Goal: Task Accomplishment & Management: Complete application form

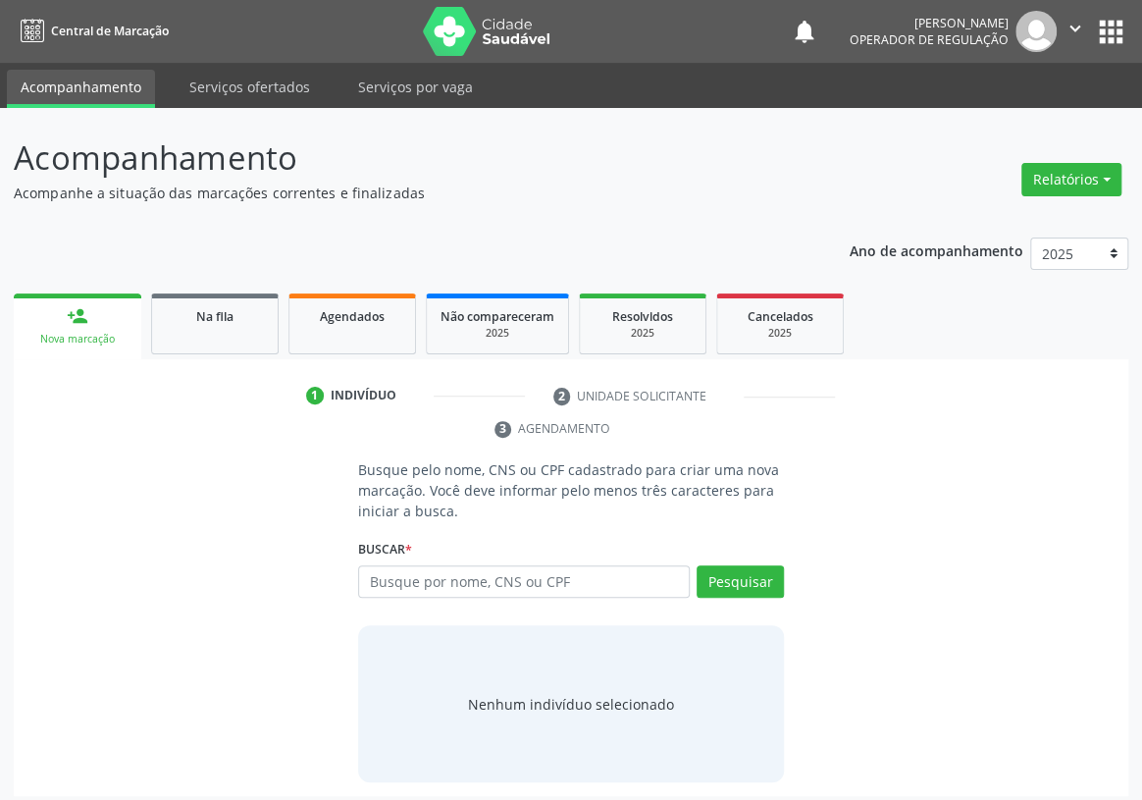
click at [381, 565] on input "text" at bounding box center [524, 581] width 332 height 33
click at [595, 565] on input "[PERSON_NAME]" at bounding box center [524, 581] width 332 height 33
type input "[PERSON_NAME]"
click at [765, 565] on button "Pesquisar" at bounding box center [740, 581] width 87 height 33
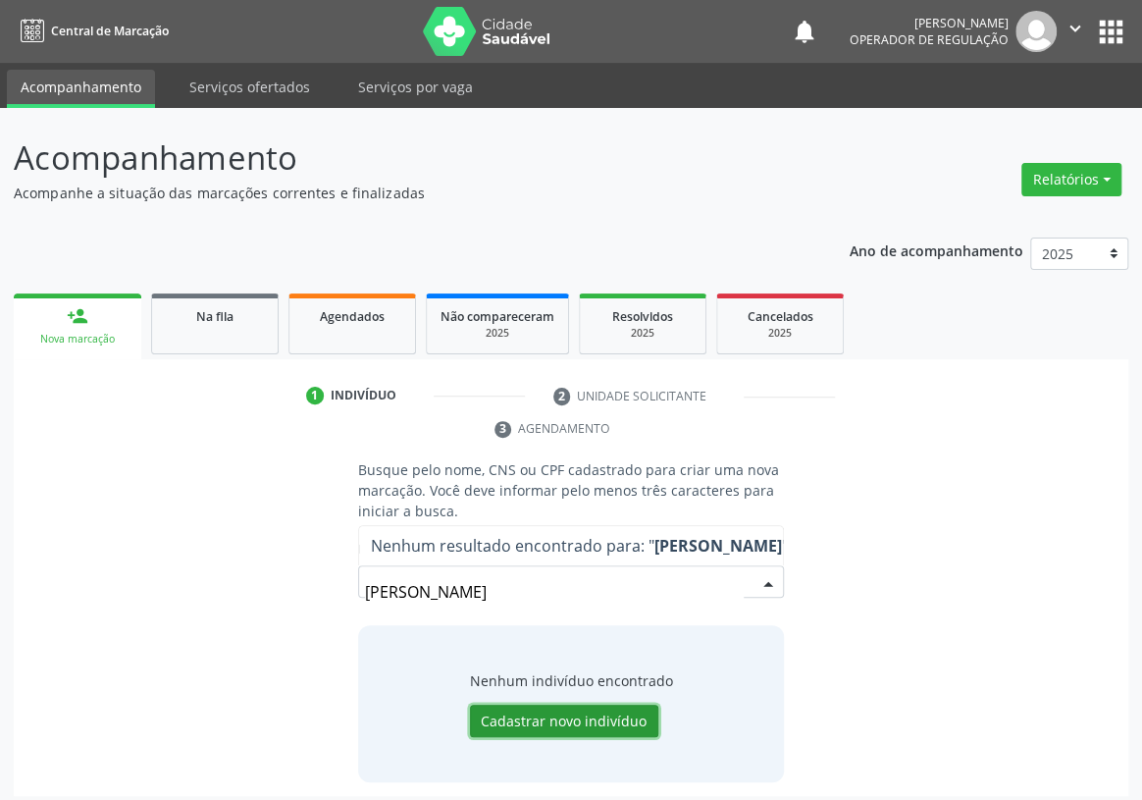
click at [531, 705] on button "Cadastrar novo indivíduo" at bounding box center [564, 721] width 188 height 33
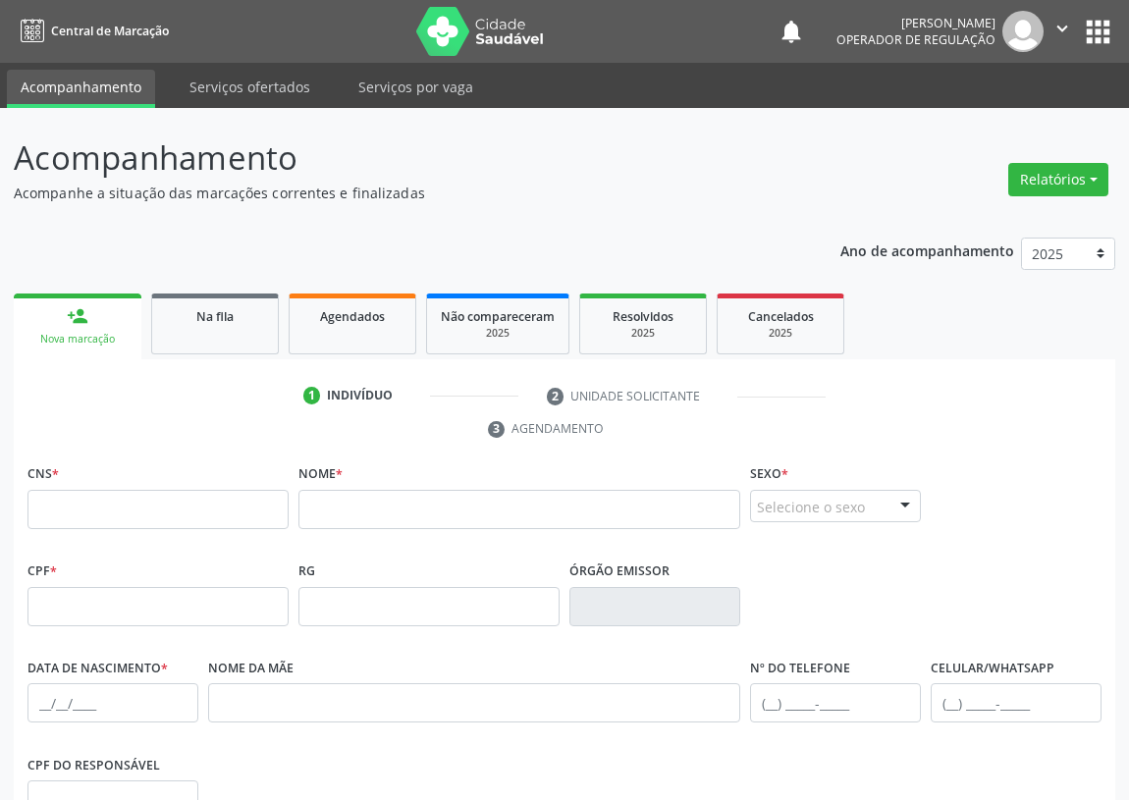
drag, startPoint x: 1097, startPoint y: 26, endPoint x: 1087, endPoint y: 25, distance: 10.0
click at [1095, 25] on button "apps" at bounding box center [1098, 32] width 34 height 34
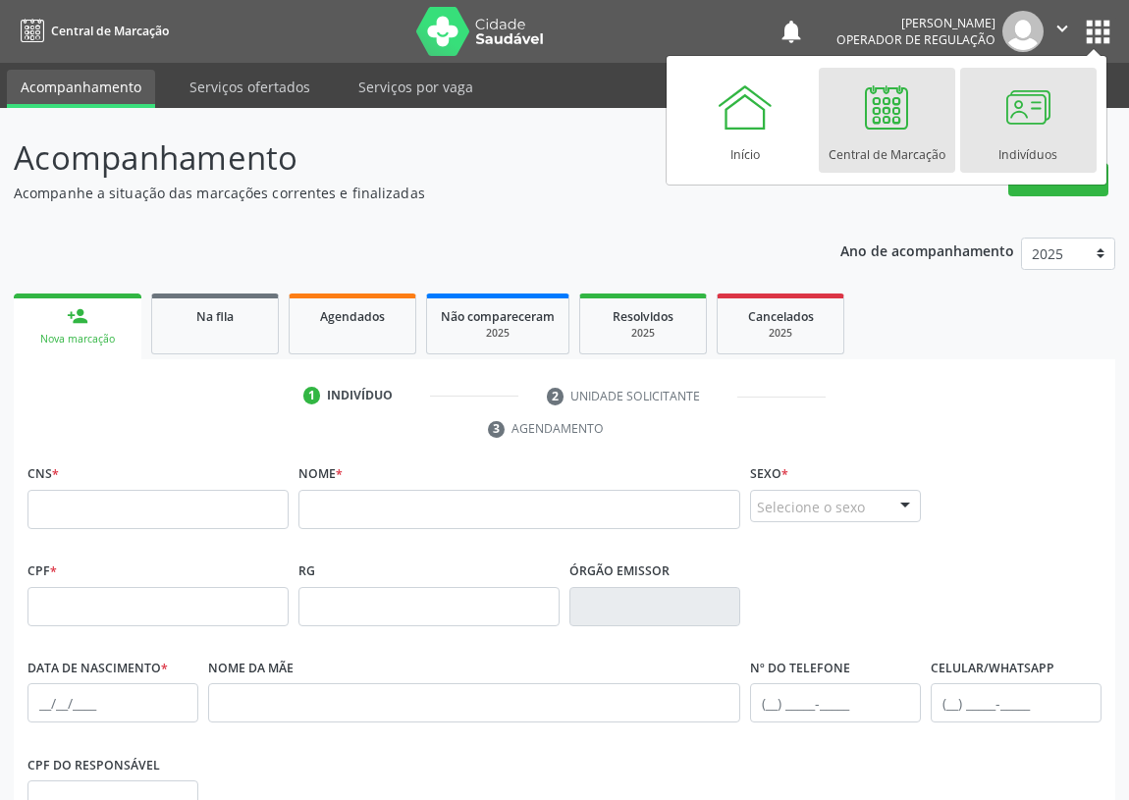
click at [1031, 102] on div at bounding box center [1027, 107] width 59 height 59
